Goal: Task Accomplishment & Management: Manage account settings

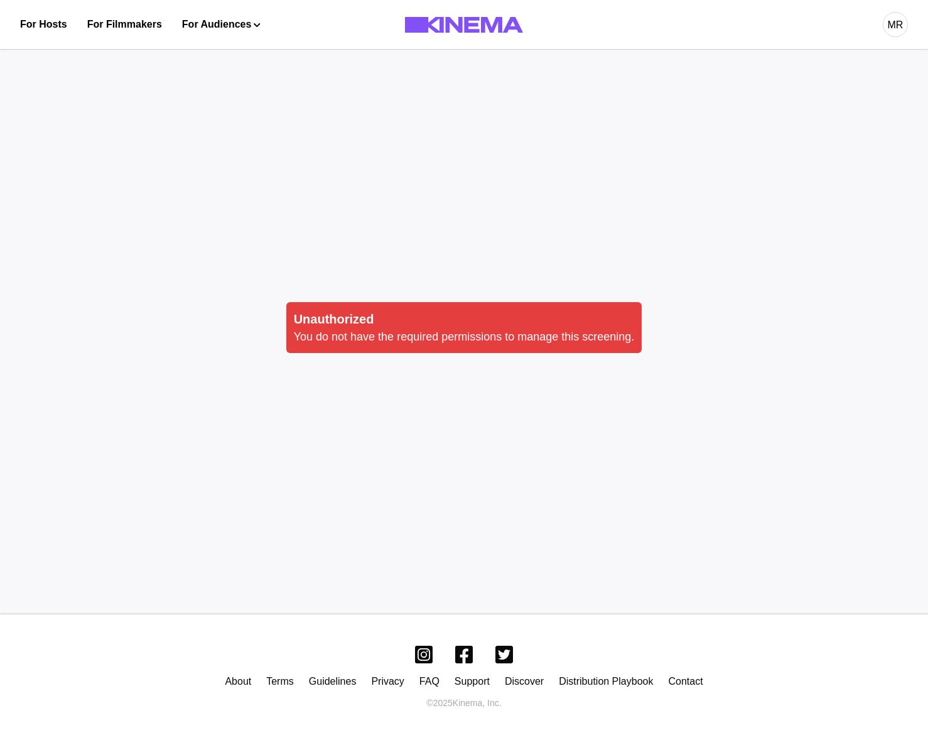
click at [482, 45] on div at bounding box center [465, 24] width 178 height 49
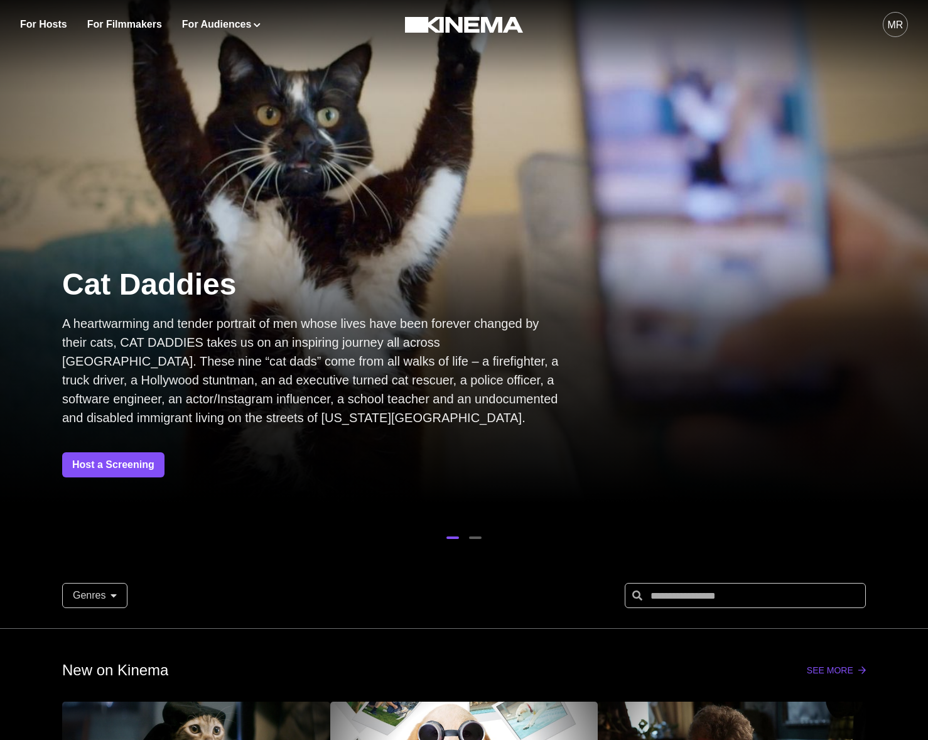
click at [883, 23] on div "MR" at bounding box center [895, 24] width 25 height 25
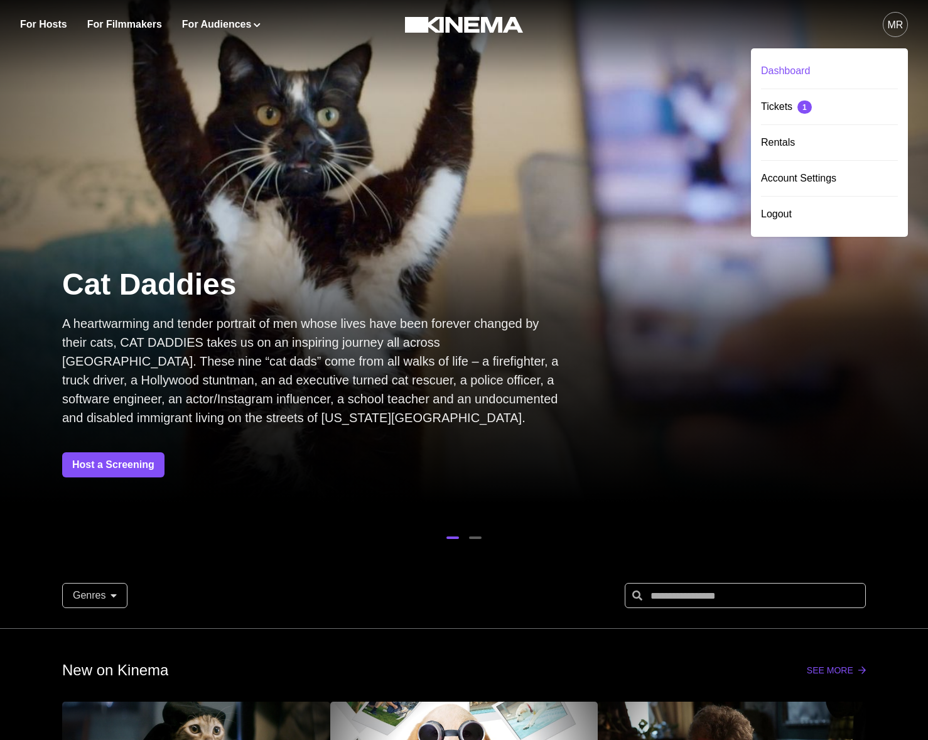
click at [815, 63] on div "Dashboard" at bounding box center [829, 70] width 137 height 35
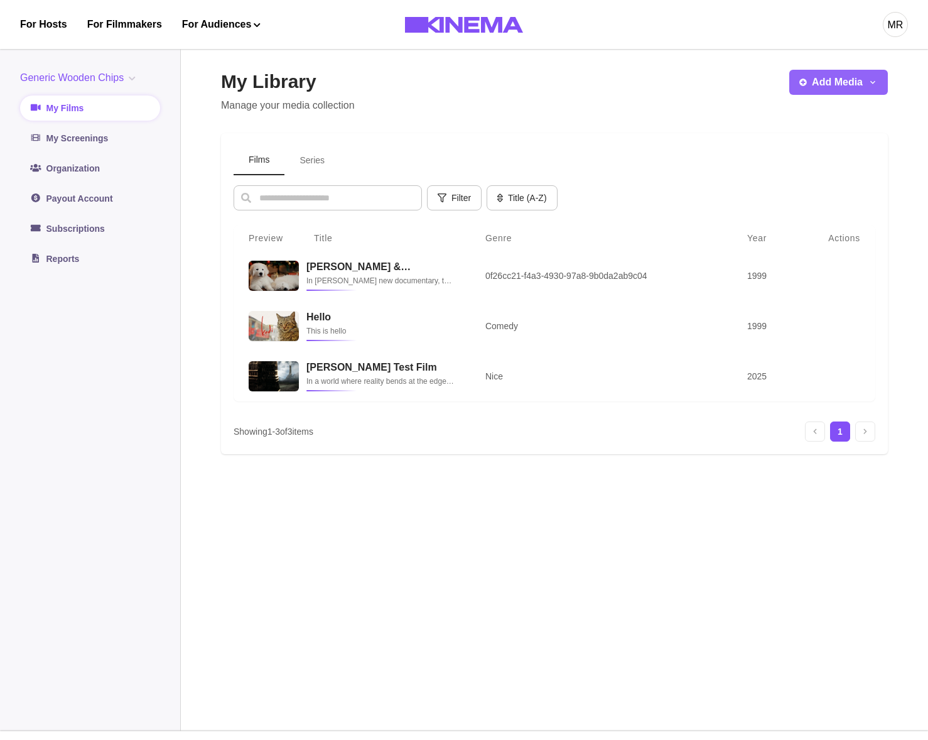
click at [855, 94] on button "Add Media" at bounding box center [838, 82] width 99 height 25
click at [808, 122] on button "Add Film" at bounding box center [817, 117] width 139 height 23
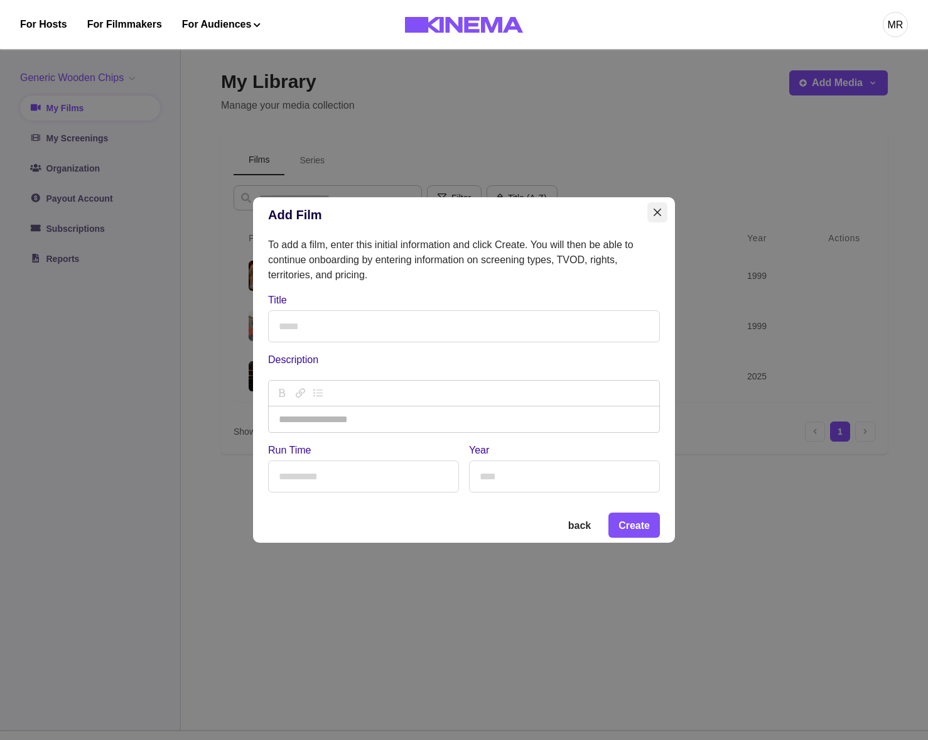
drag, startPoint x: 651, startPoint y: 222, endPoint x: 656, endPoint y: 215, distance: 7.7
click at [652, 220] on header "Add Film" at bounding box center [464, 214] width 422 height 35
click at [655, 215] on button "Close" at bounding box center [657, 212] width 20 height 20
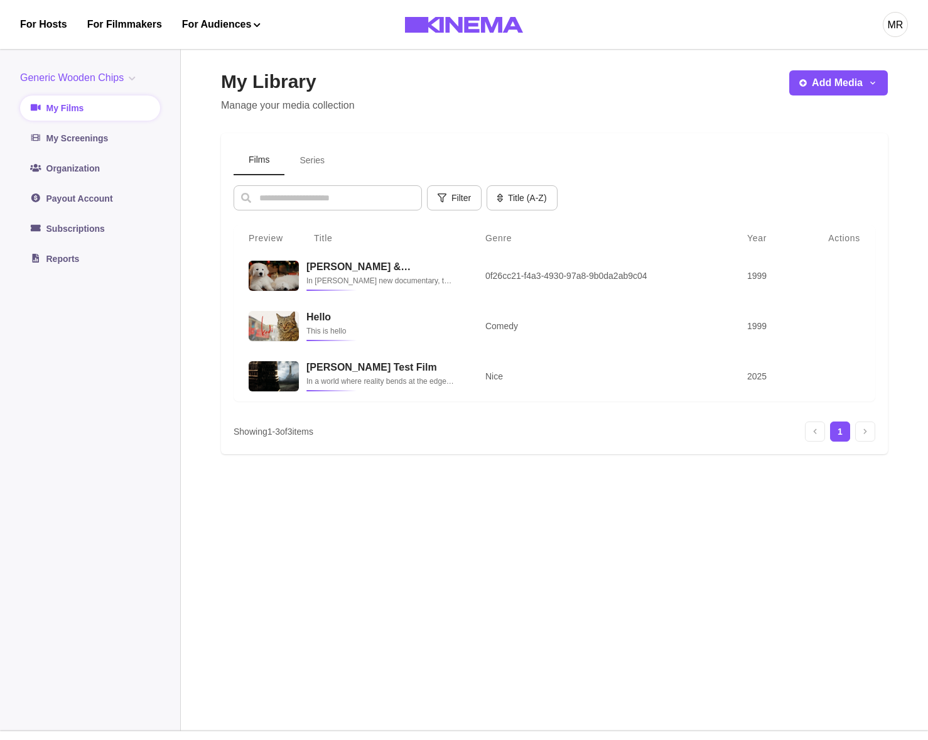
click at [892, 45] on button "MR" at bounding box center [895, 24] width 25 height 49
click at [794, 210] on div "Logout" at bounding box center [829, 214] width 137 height 35
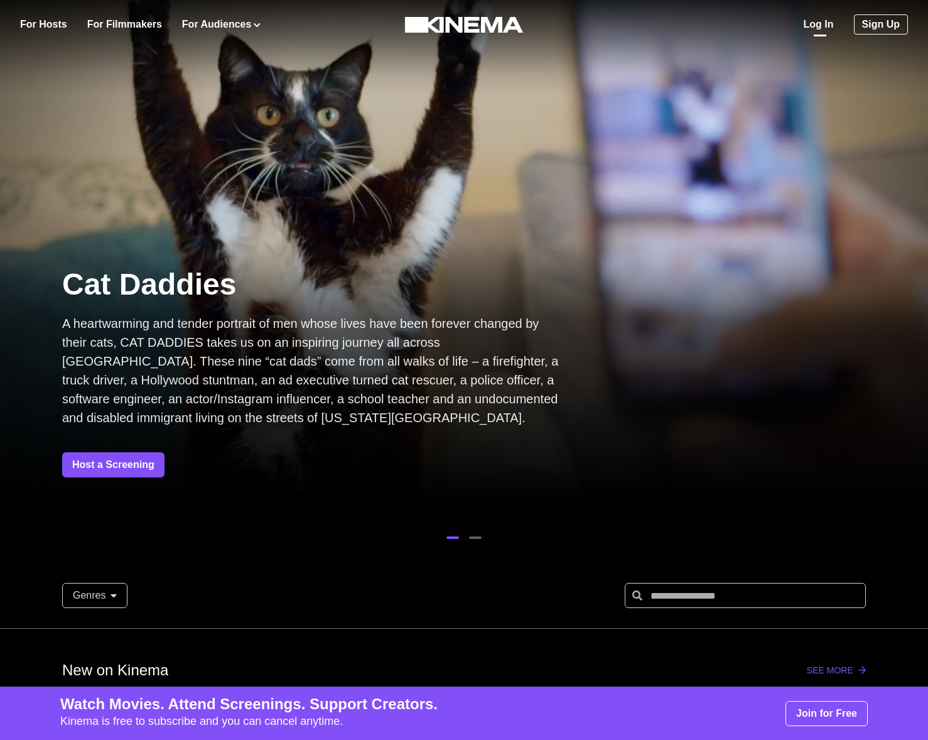
click at [814, 30] on link "Log In" at bounding box center [819, 24] width 30 height 15
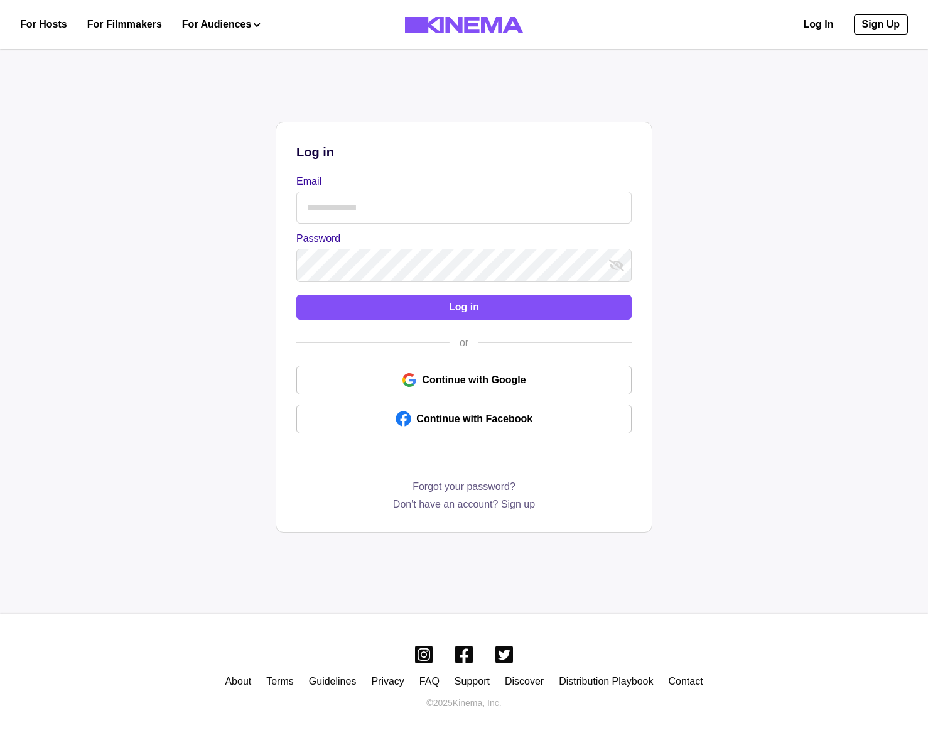
drag, startPoint x: 455, startPoint y: 178, endPoint x: 448, endPoint y: 200, distance: 23.0
click at [454, 179] on label "Email" at bounding box center [460, 181] width 328 height 15
click at [454, 192] on input "Email" at bounding box center [463, 208] width 335 height 32
click at [448, 200] on input "Email" at bounding box center [463, 208] width 335 height 32
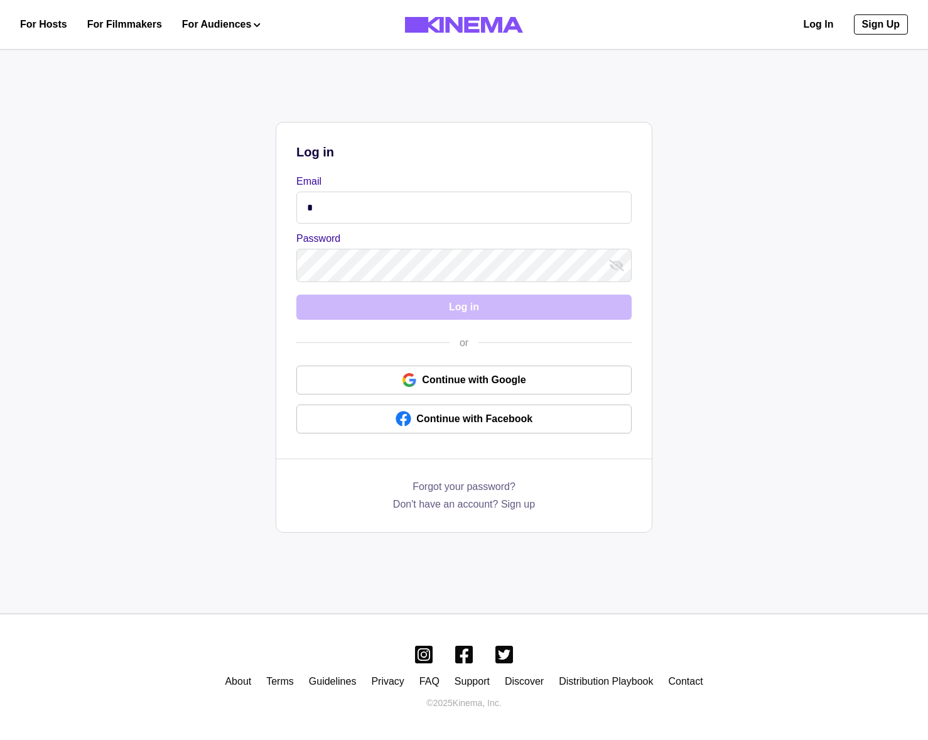
type input "**********"
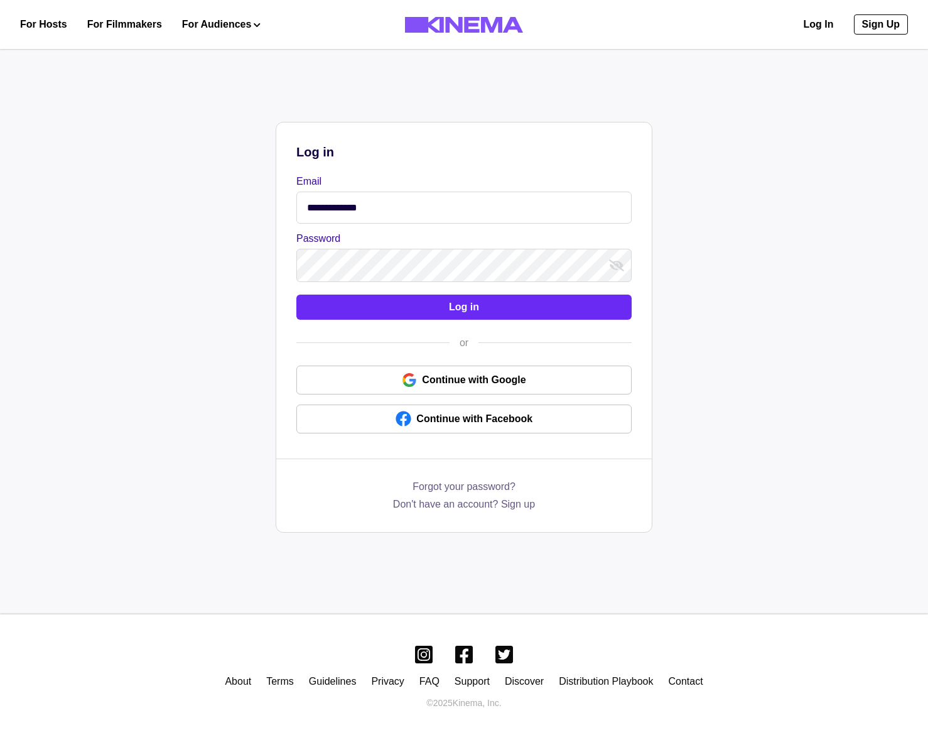
click at [415, 299] on button "Log in" at bounding box center [463, 307] width 335 height 25
